Goal: Check status: Check status

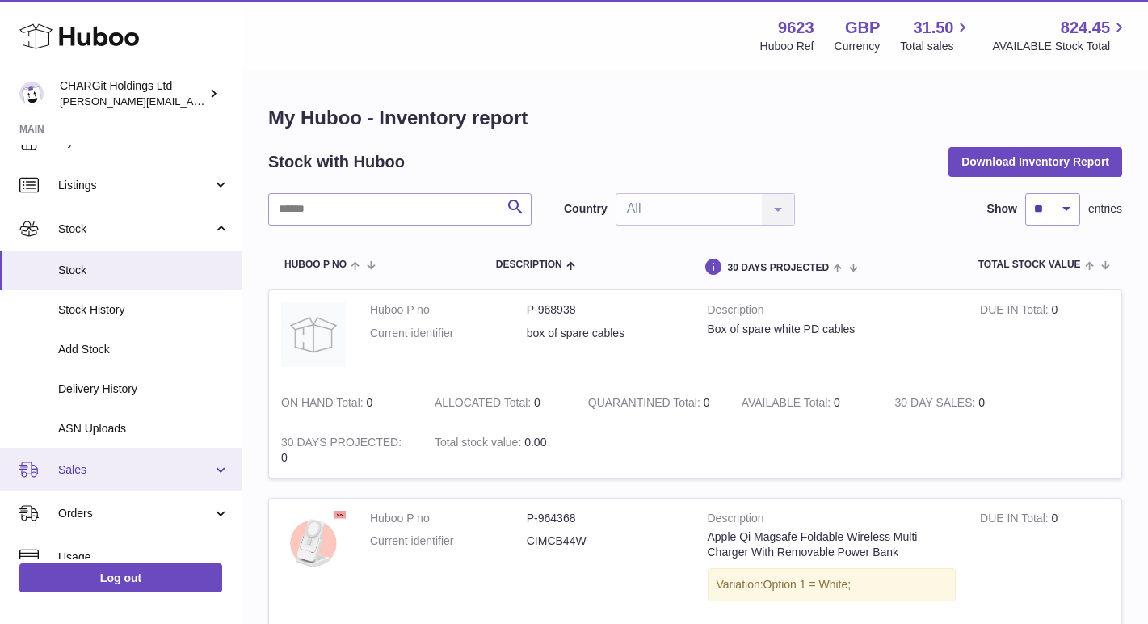
scroll to position [55, 0]
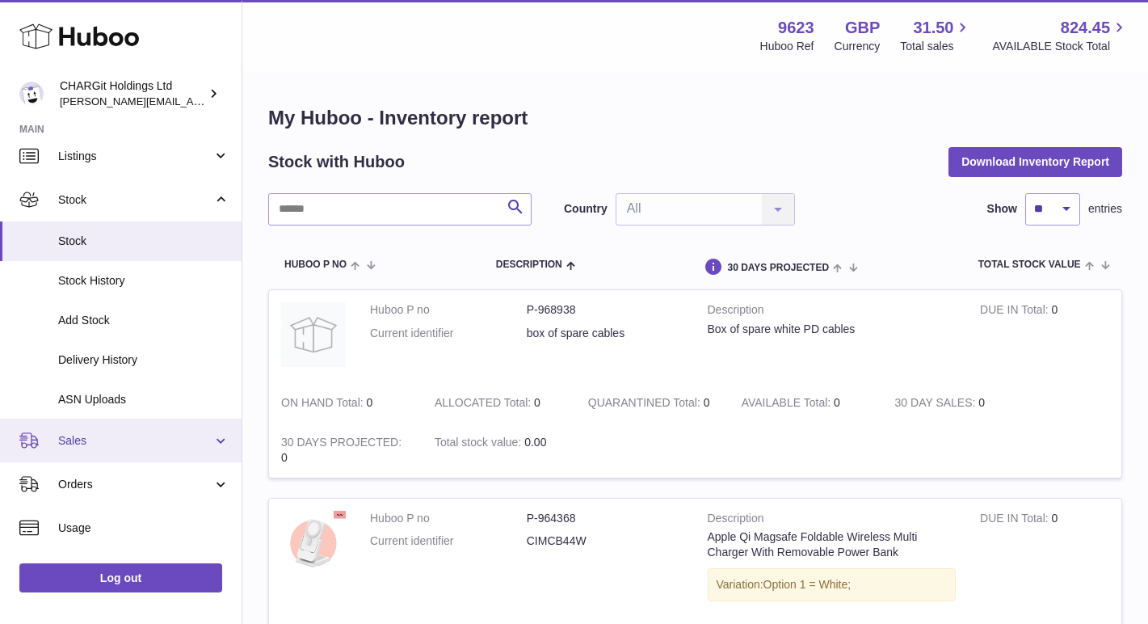
click at [111, 440] on span "Sales" at bounding box center [135, 440] width 154 height 15
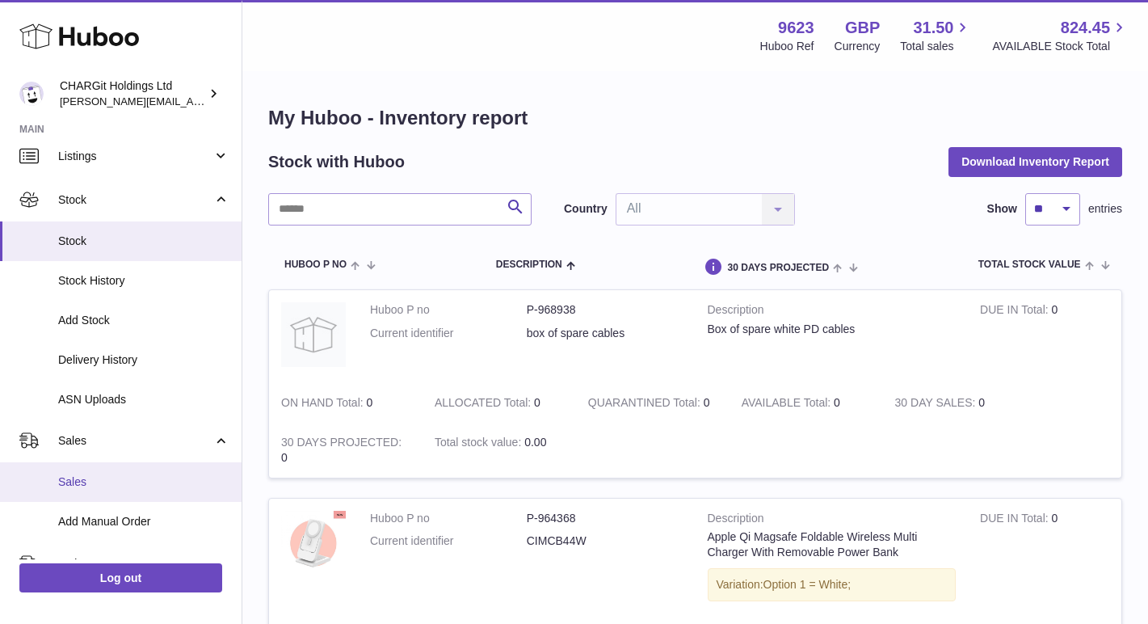
click at [101, 476] on span "Sales" at bounding box center [143, 481] width 171 height 15
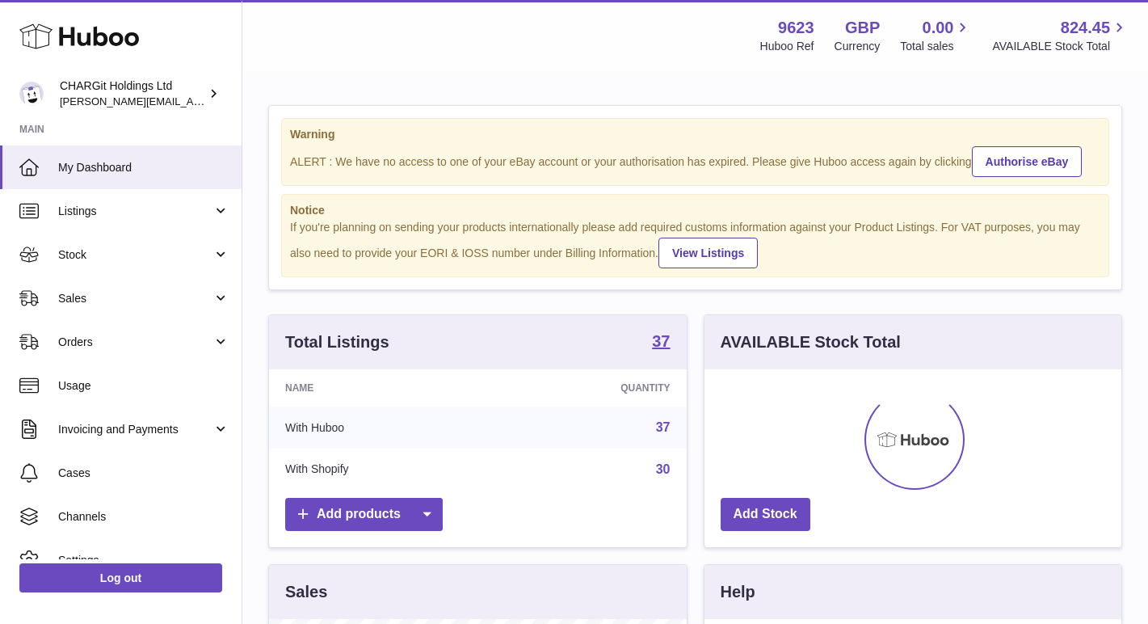
scroll to position [252, 417]
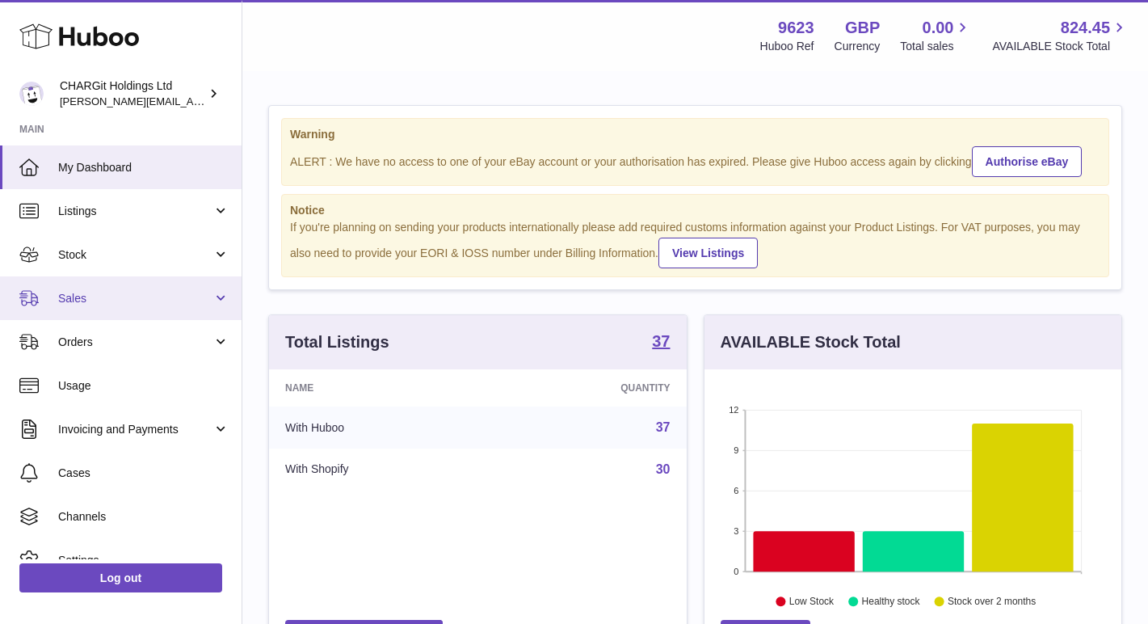
click at [90, 299] on span "Sales" at bounding box center [135, 298] width 154 height 15
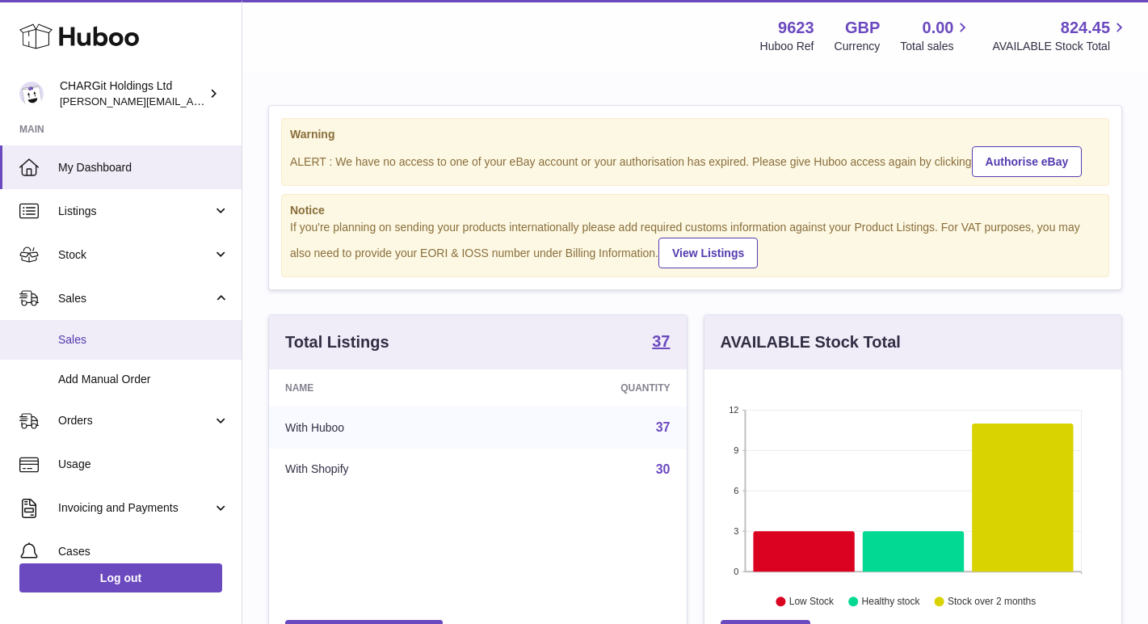
click at [90, 338] on span "Sales" at bounding box center [143, 339] width 171 height 15
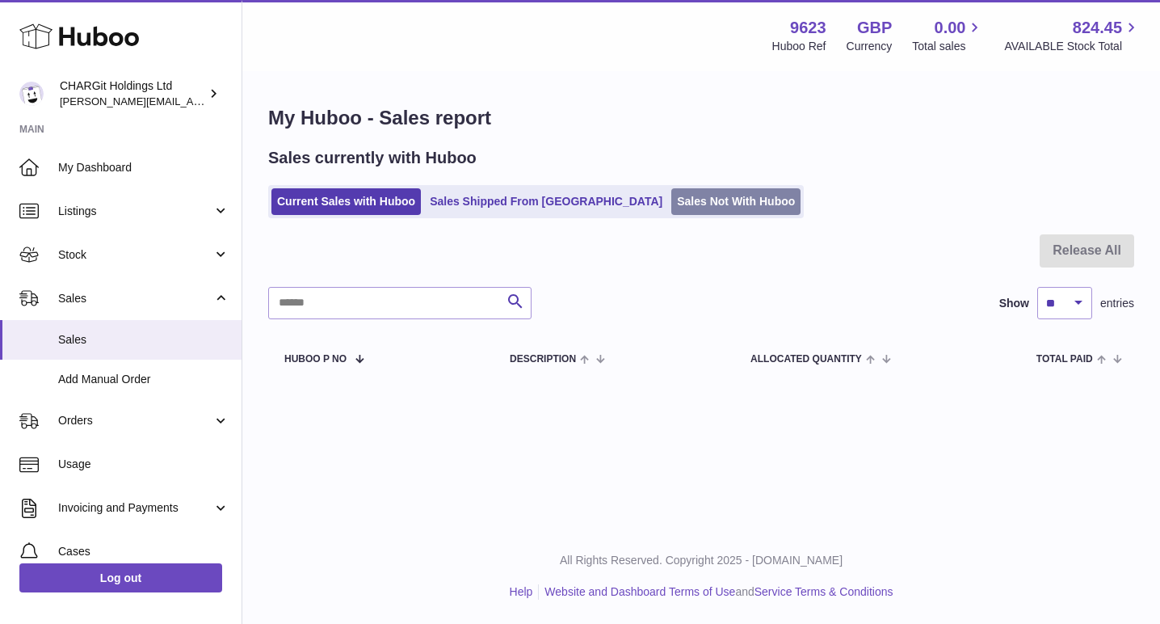
click at [674, 200] on link "Sales Not With Huboo" at bounding box center [735, 201] width 129 height 27
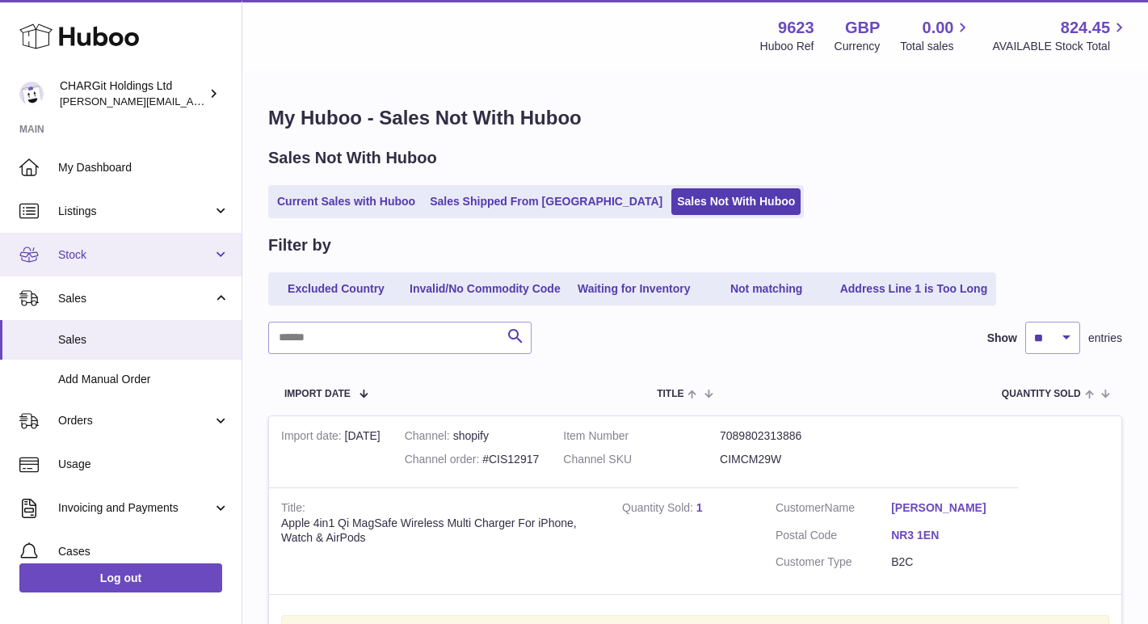
click at [80, 251] on span "Stock" at bounding box center [135, 254] width 154 height 15
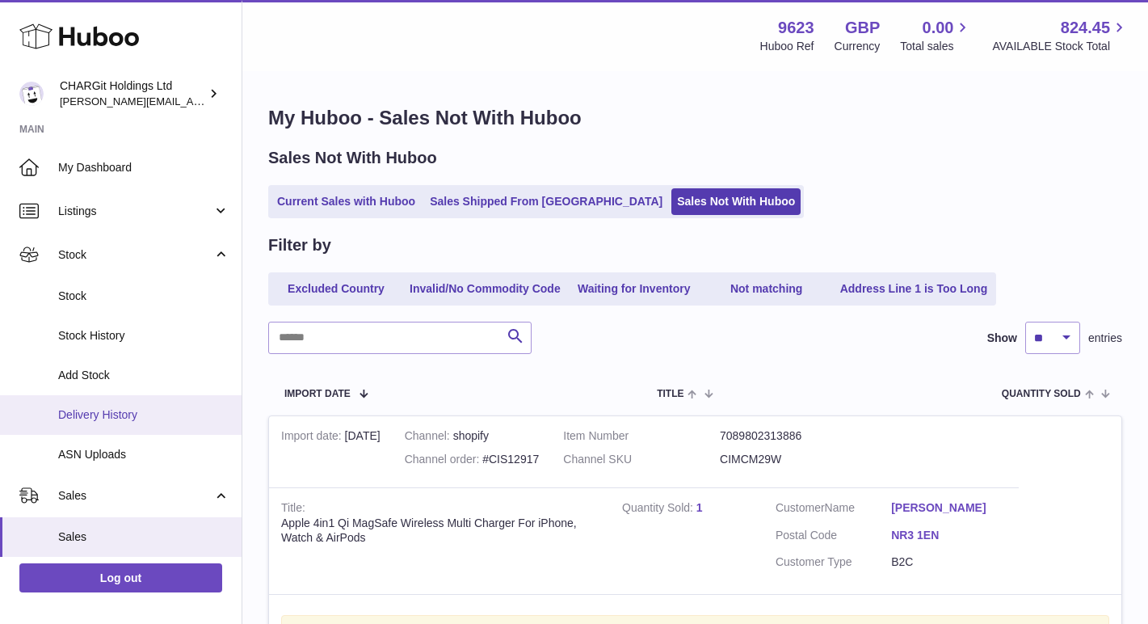
click at [101, 411] on span "Delivery History" at bounding box center [143, 414] width 171 height 15
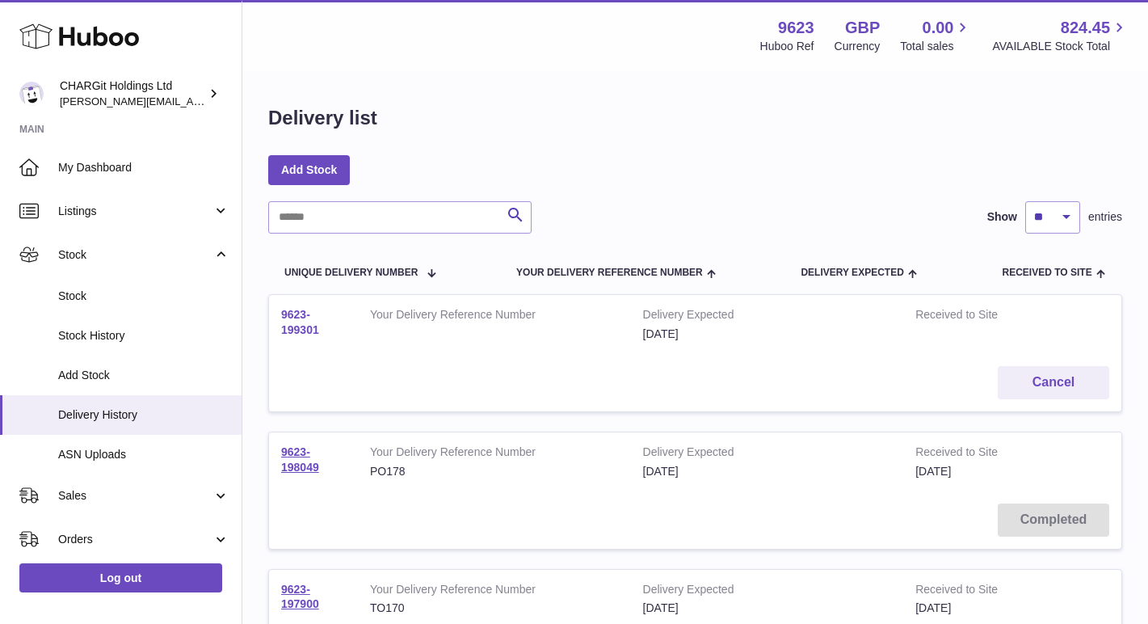
click at [297, 314] on link "9623-199301" at bounding box center [300, 322] width 38 height 28
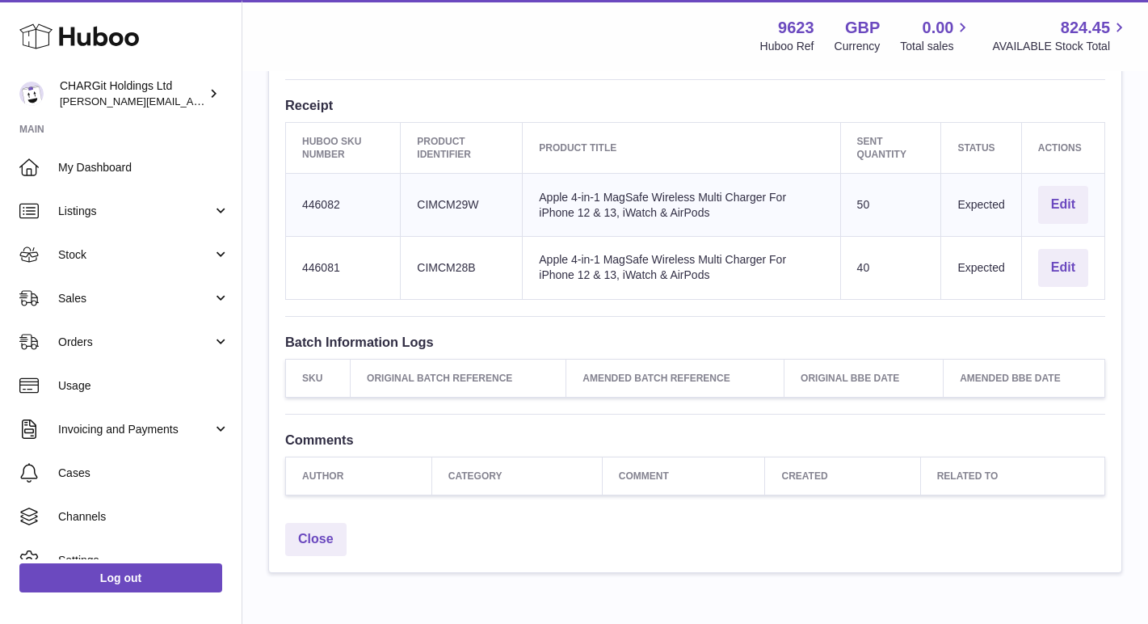
scroll to position [556, 0]
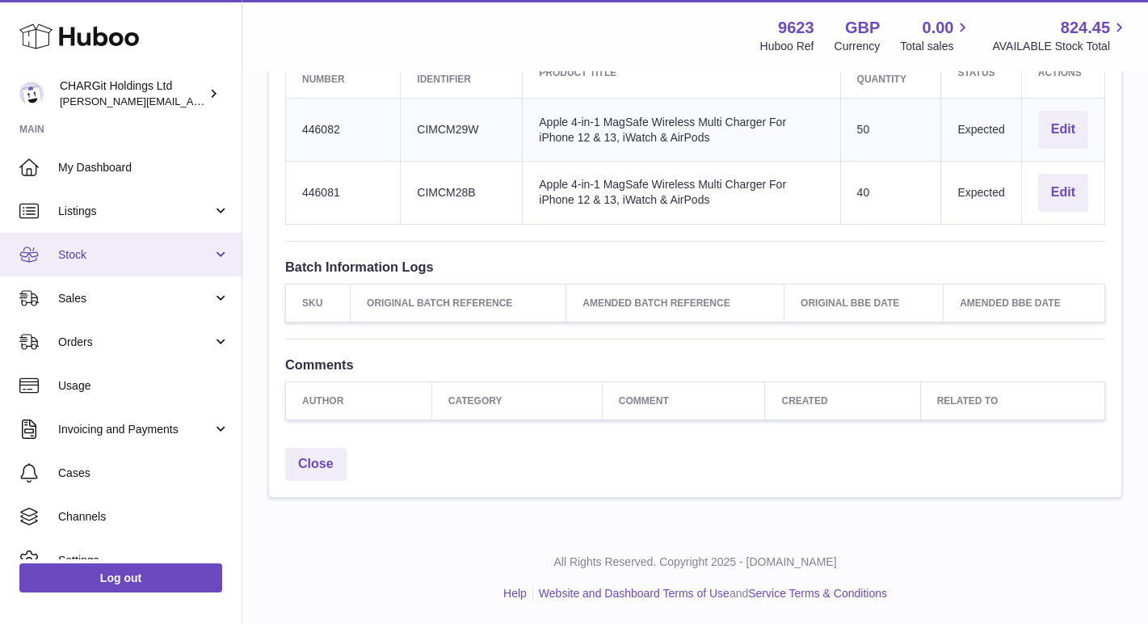
click at [90, 252] on span "Stock" at bounding box center [135, 254] width 154 height 15
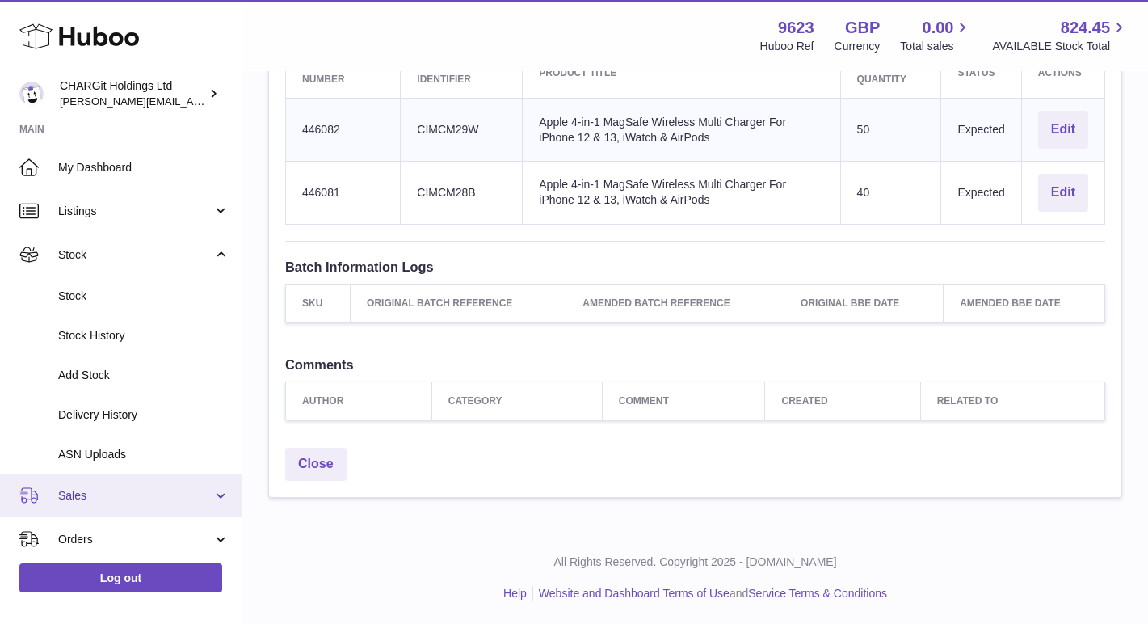
click at [84, 495] on span "Sales" at bounding box center [135, 495] width 154 height 15
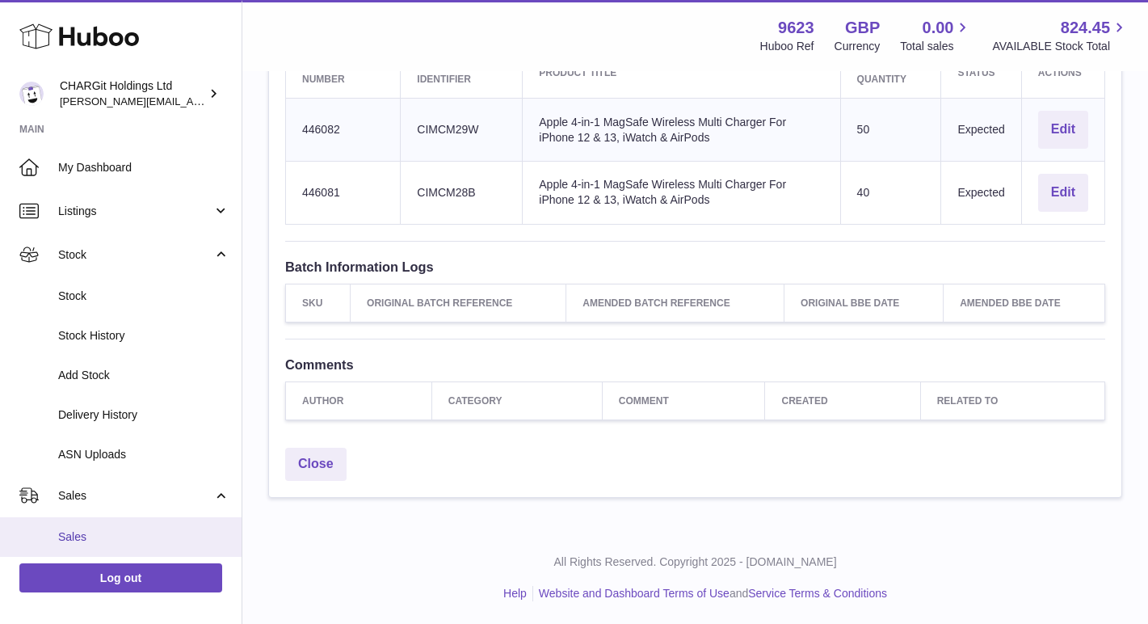
click at [77, 536] on span "Sales" at bounding box center [143, 536] width 171 height 15
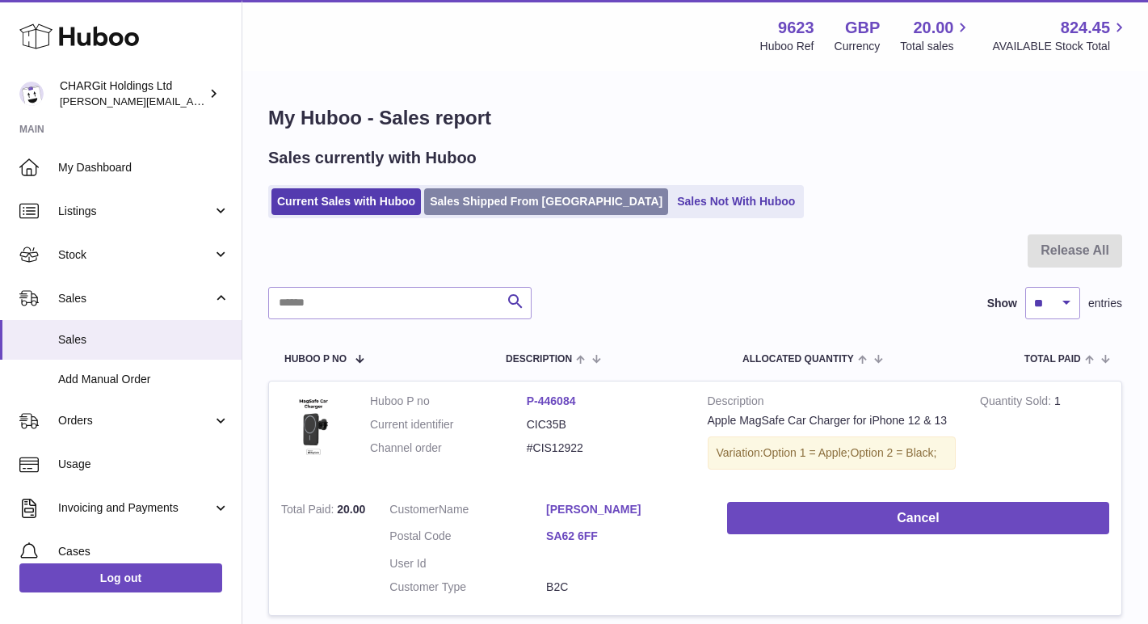
click at [520, 196] on link "Sales Shipped From Huboo" at bounding box center [546, 201] width 244 height 27
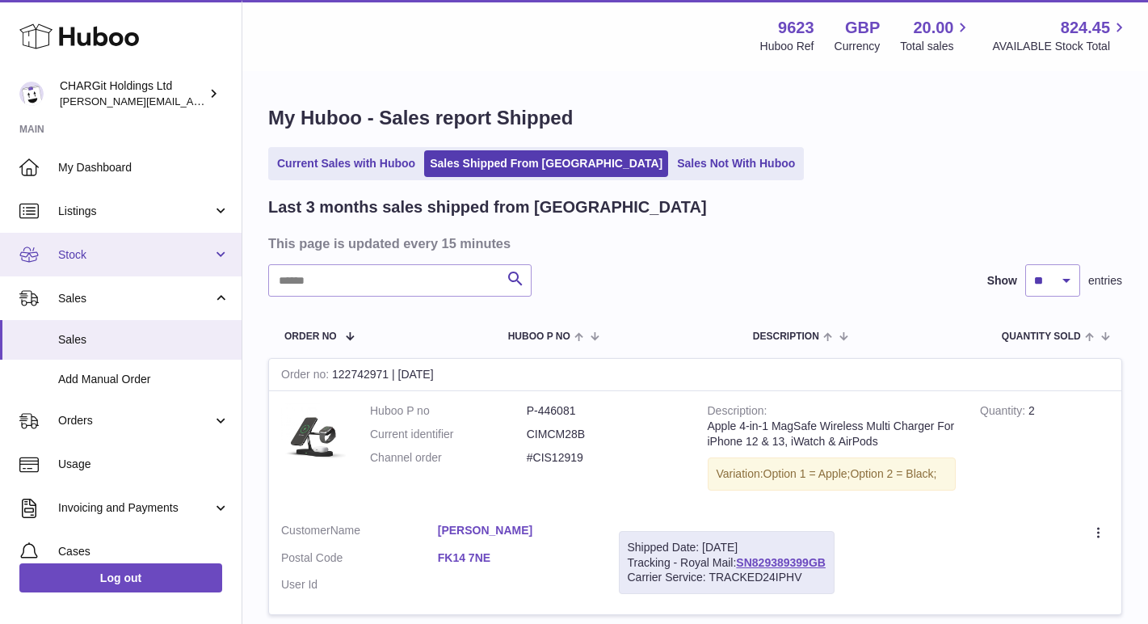
click at [88, 254] on span "Stock" at bounding box center [135, 254] width 154 height 15
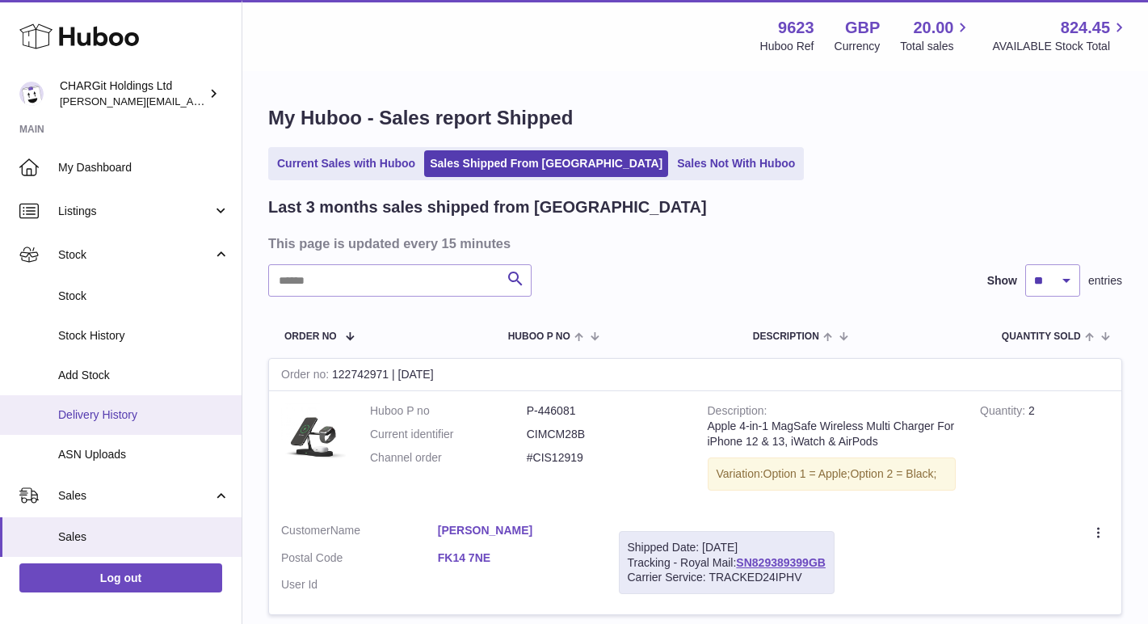
click at [79, 418] on span "Delivery History" at bounding box center [143, 414] width 171 height 15
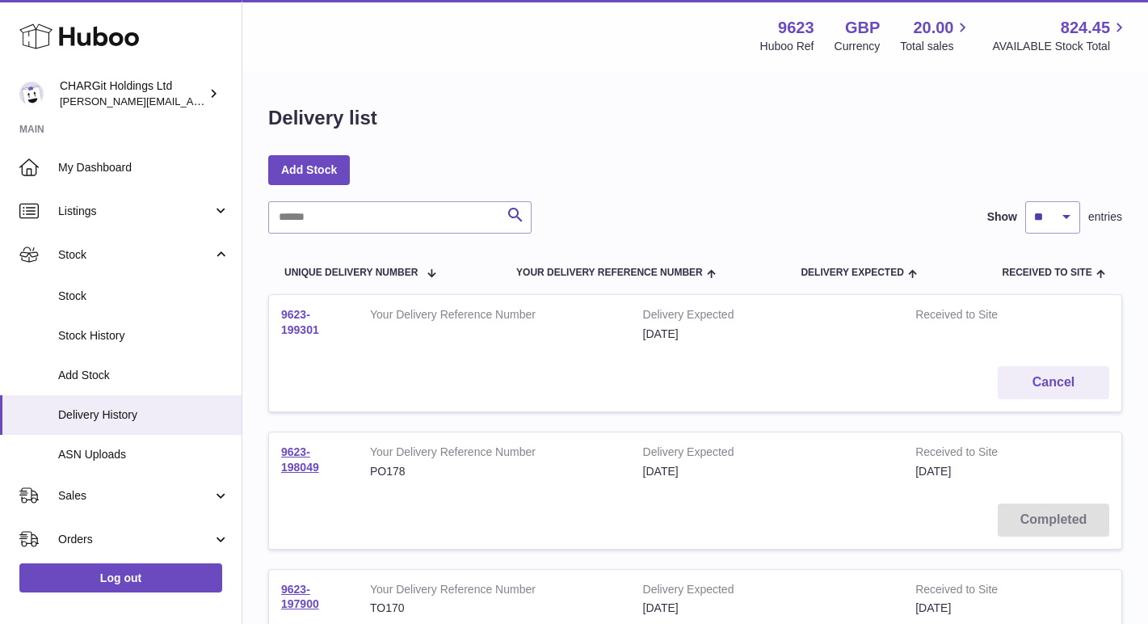
click at [302, 310] on link "9623-199301" at bounding box center [300, 322] width 38 height 28
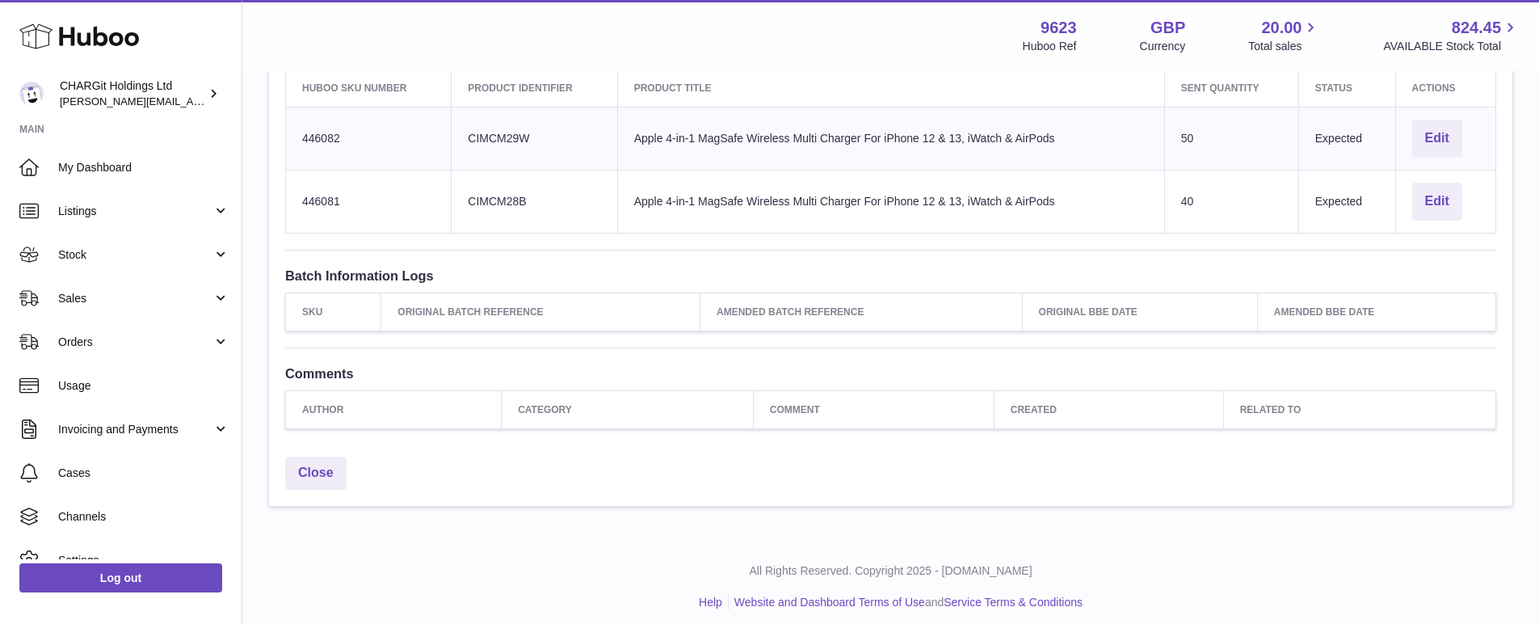
scroll to position [544, 0]
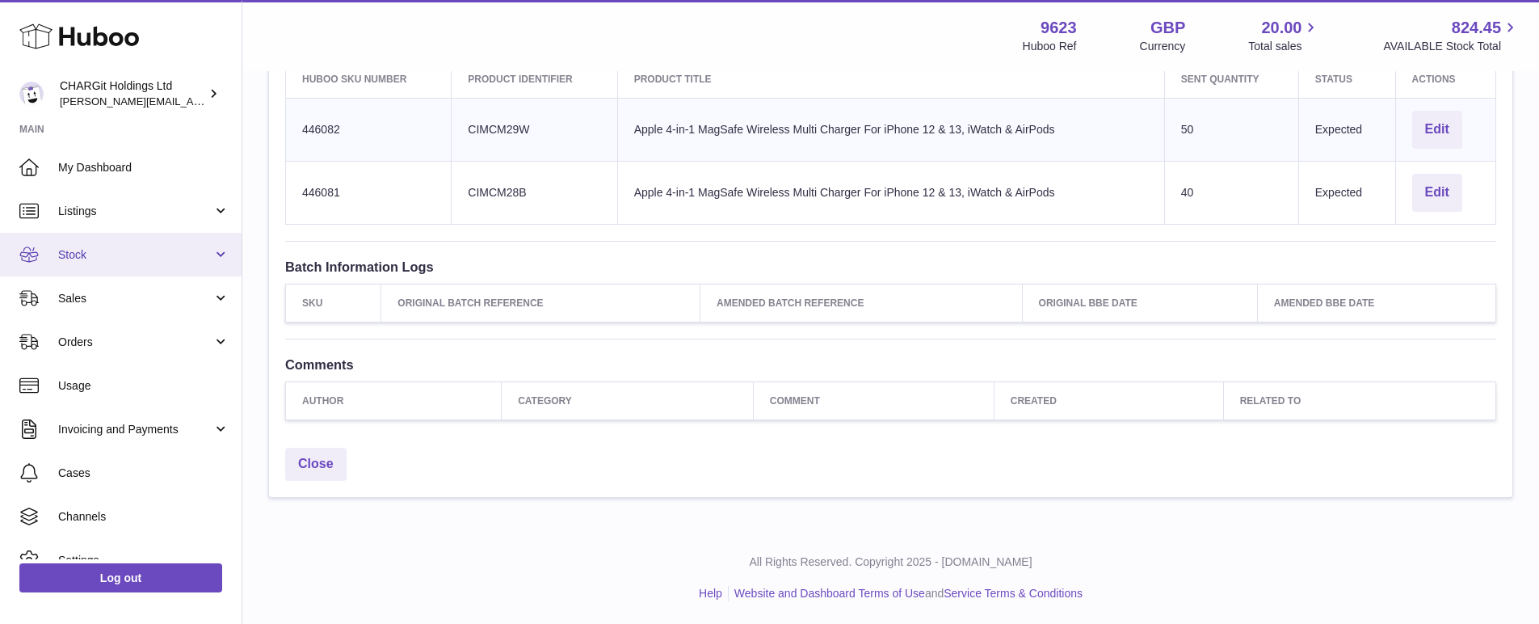
click at [77, 251] on span "Stock" at bounding box center [135, 254] width 154 height 15
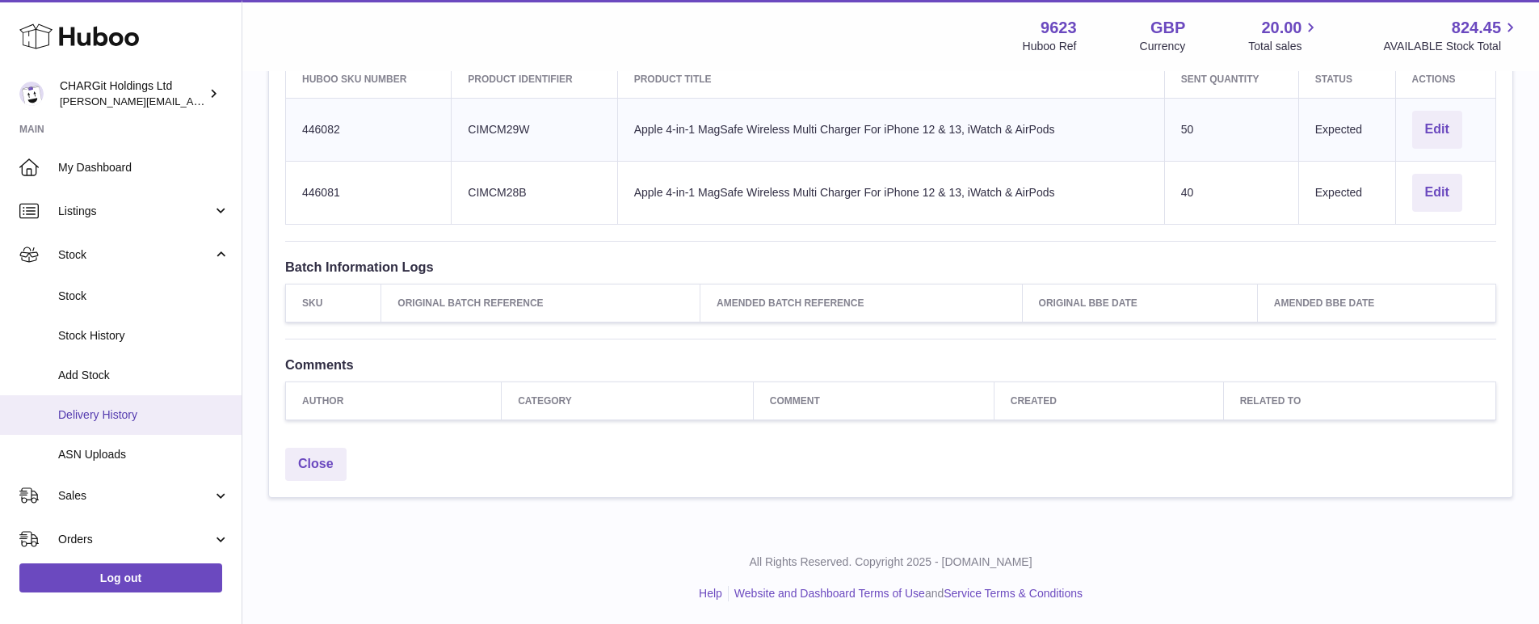
click at [80, 411] on span "Delivery History" at bounding box center [143, 414] width 171 height 15
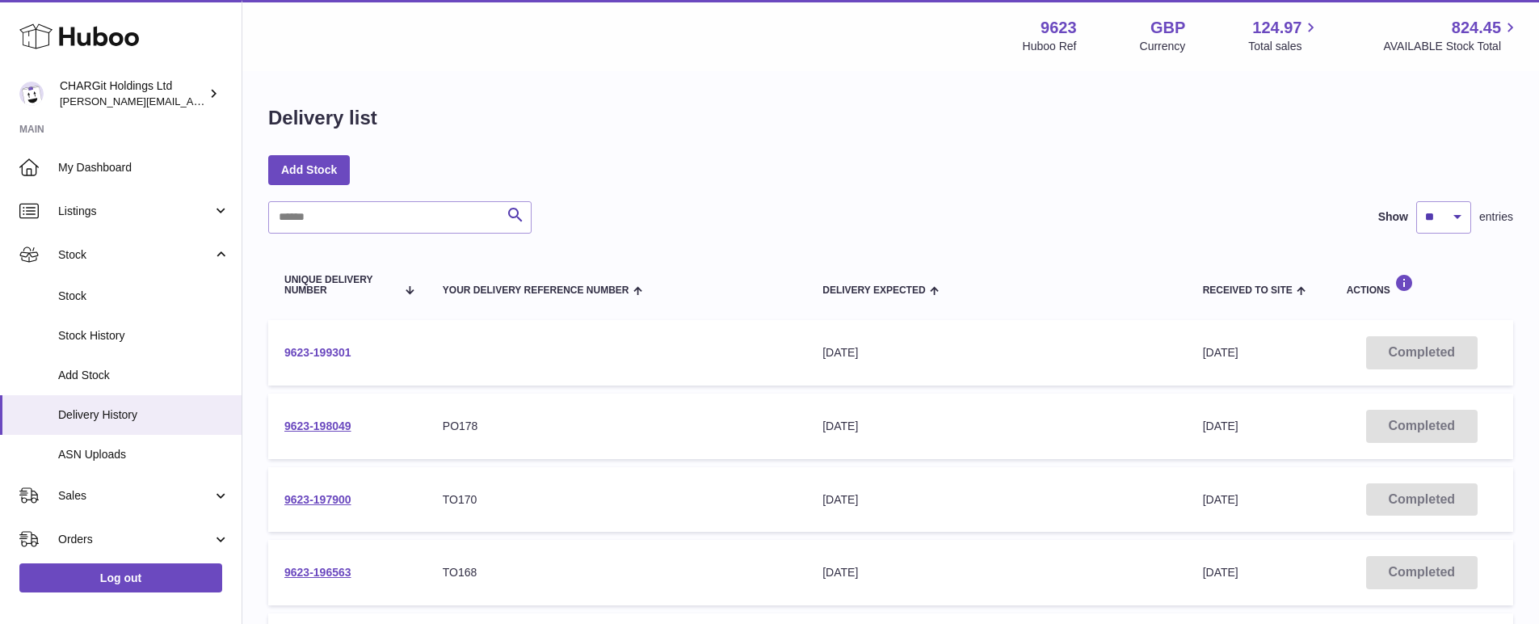
click at [314, 350] on link "9623-199301" at bounding box center [317, 352] width 67 height 13
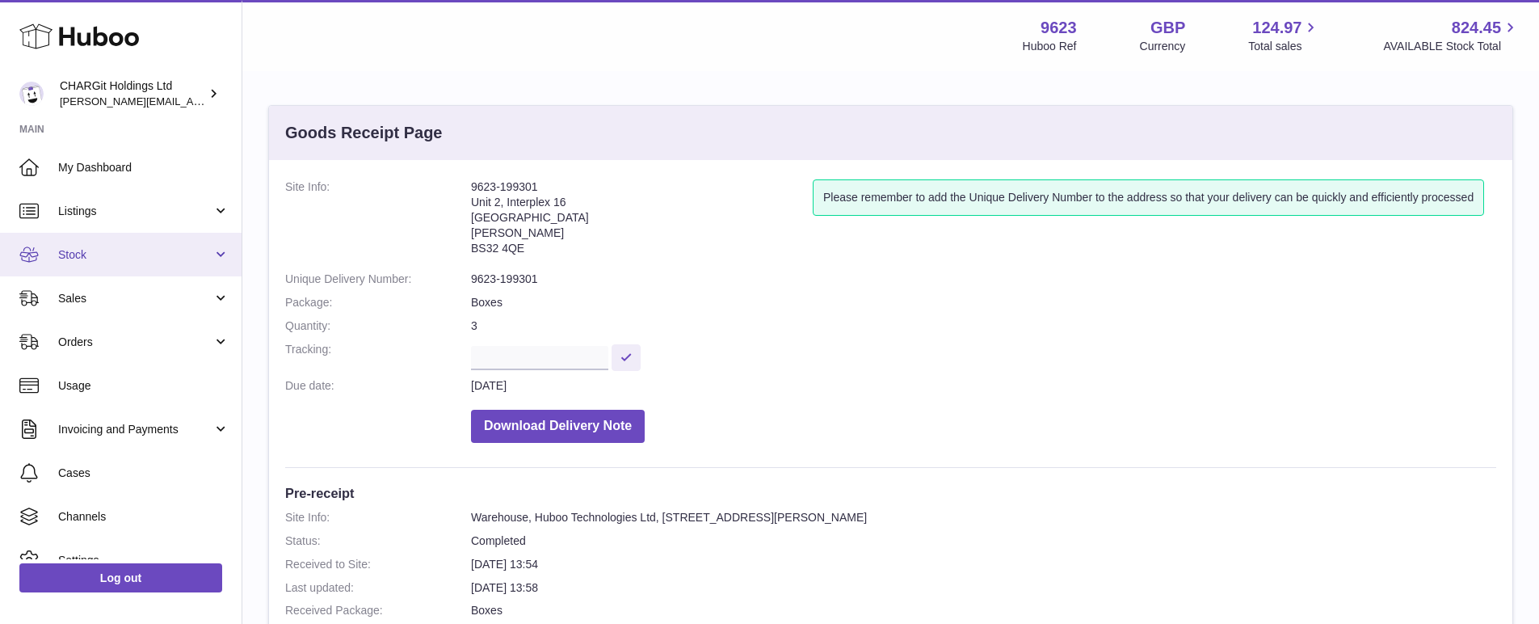
click at [83, 251] on span "Stock" at bounding box center [135, 254] width 154 height 15
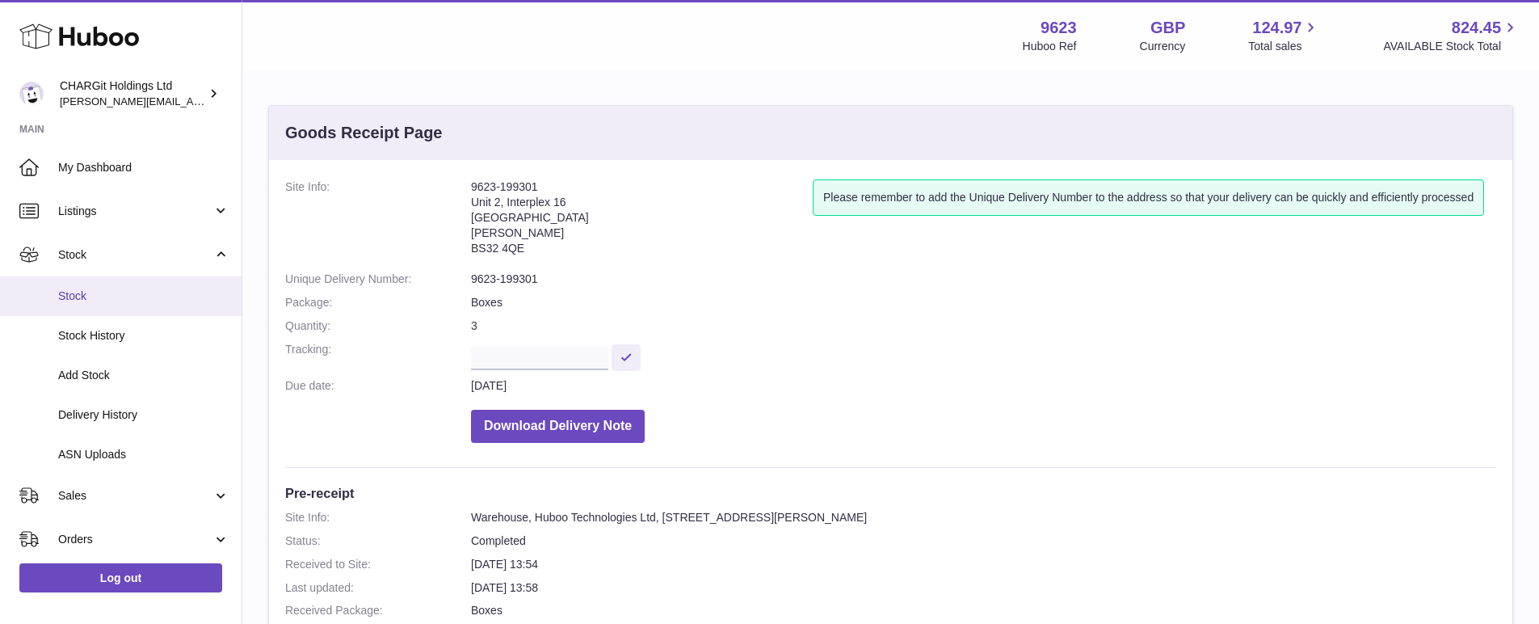
click at [83, 291] on span "Stock" at bounding box center [143, 295] width 171 height 15
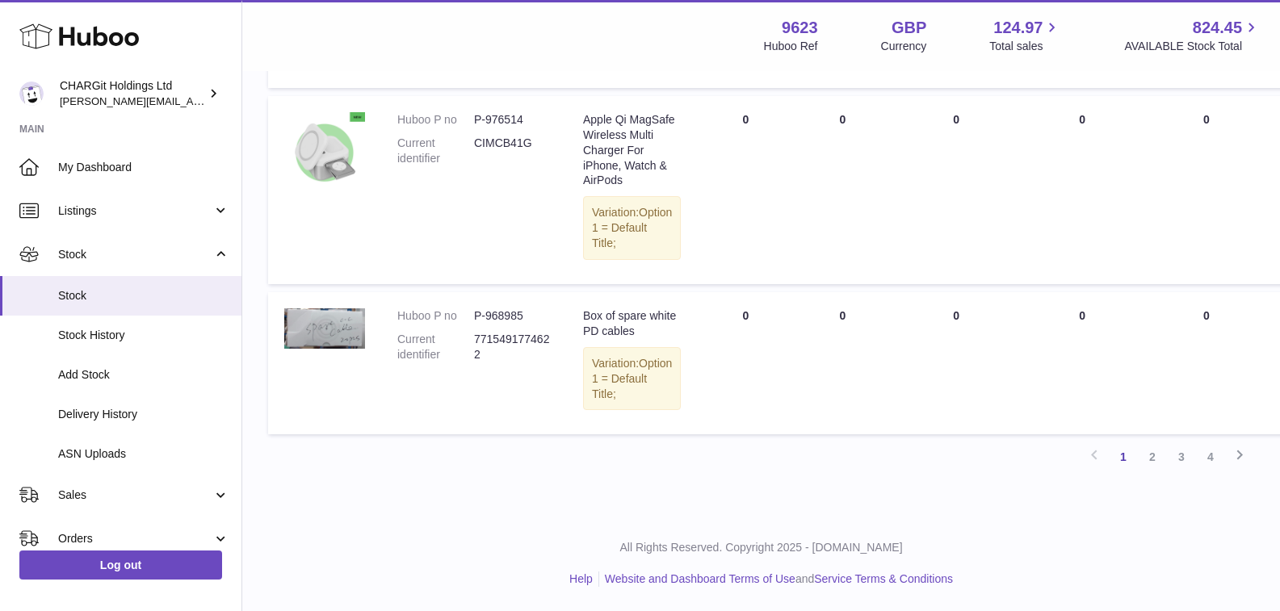
scroll to position [1634, 0]
click at [1212, 459] on link "4" at bounding box center [1210, 457] width 29 height 29
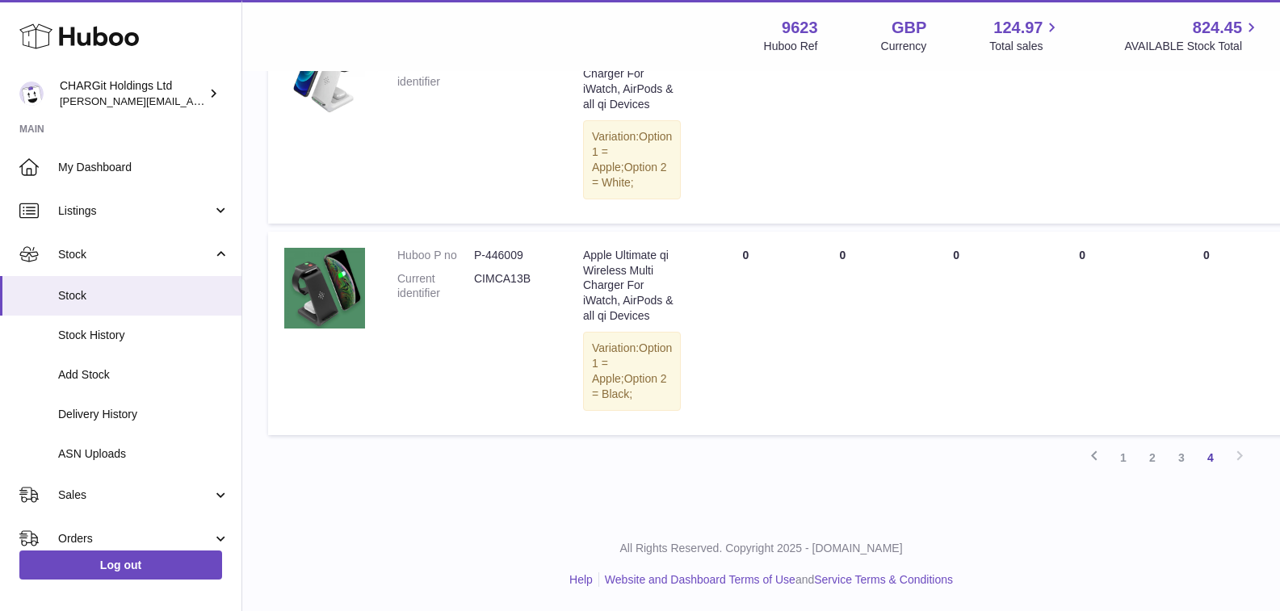
scroll to position [1497, 0]
click at [74, 492] on span "Sales" at bounding box center [135, 495] width 154 height 15
click at [76, 531] on span "Sales" at bounding box center [143, 536] width 171 height 15
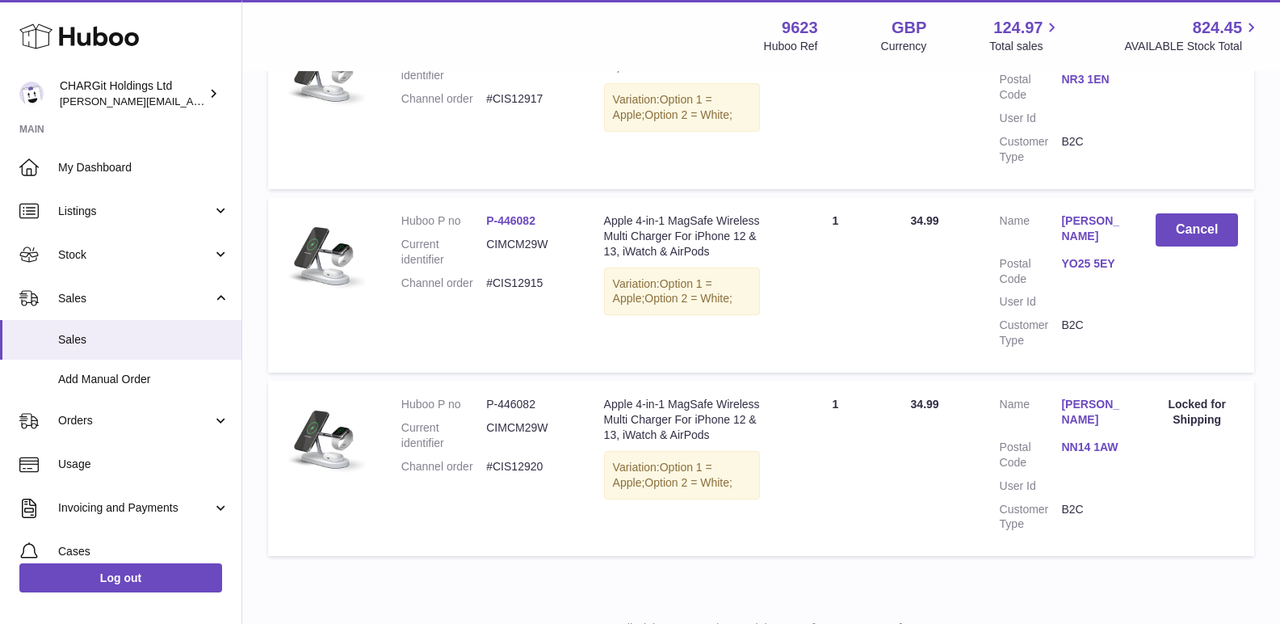
scroll to position [659, 0]
